Goal: Transaction & Acquisition: Purchase product/service

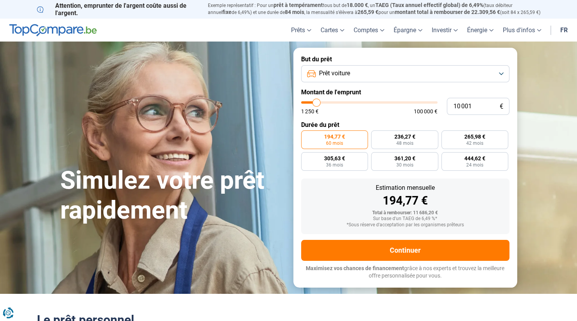
click at [434, 73] on button "Prêt voiture" at bounding box center [405, 73] width 208 height 17
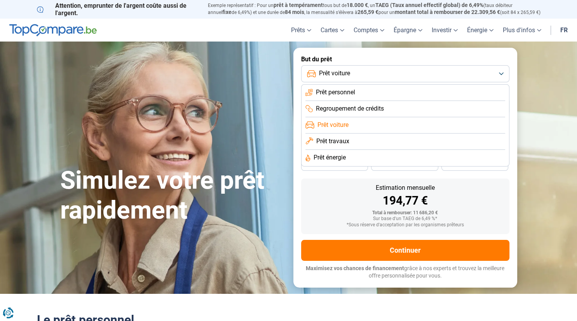
click at [541, 115] on section "Simulez votre prêt rapidement Simulez votre prêt rapidement But du prêt Prêt vo…" at bounding box center [288, 168] width 577 height 252
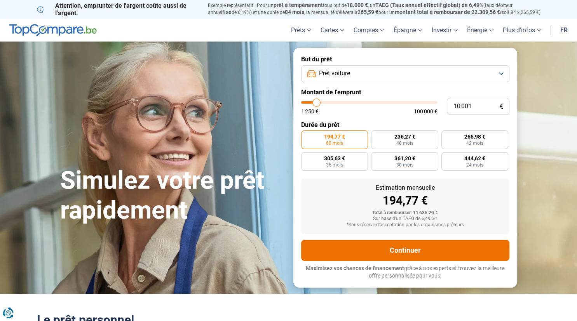
click at [391, 251] on button "Continuer" at bounding box center [405, 250] width 208 height 21
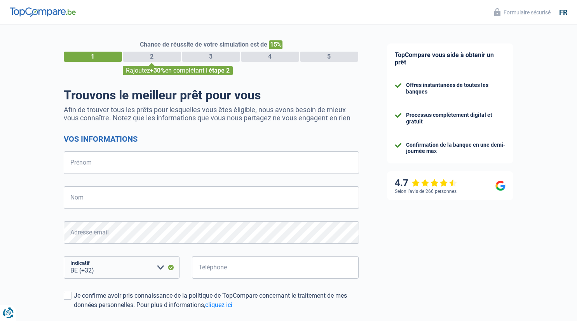
select select "32"
